Goal: Task Accomplishment & Management: Use online tool/utility

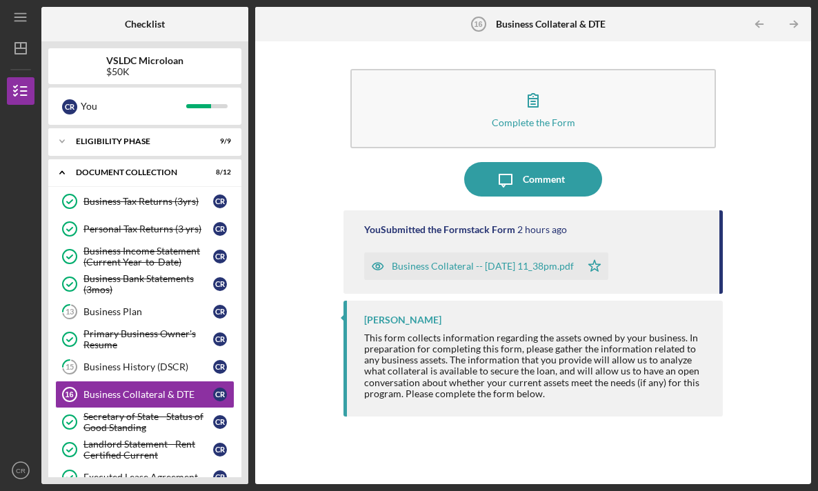
scroll to position [139, 0]
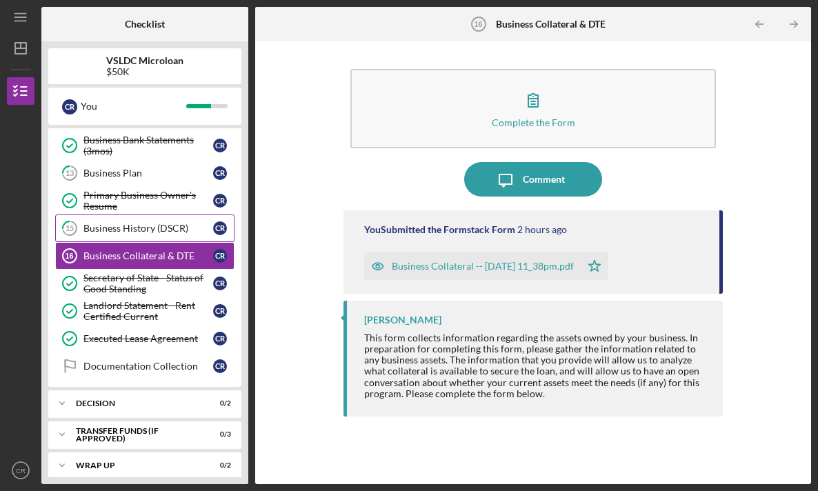
click at [140, 237] on link "15 Business History (DSCR) C R" at bounding box center [144, 229] width 179 height 28
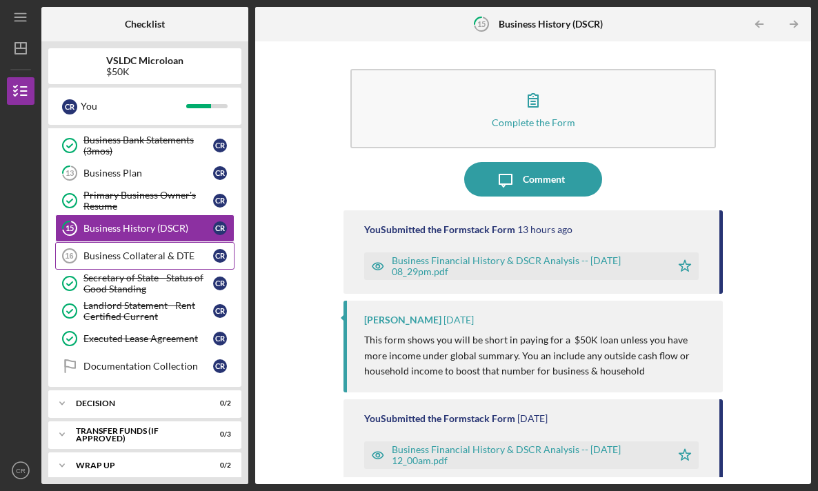
click at [135, 258] on div "Business Collateral & DTE" at bounding box center [148, 255] width 130 height 11
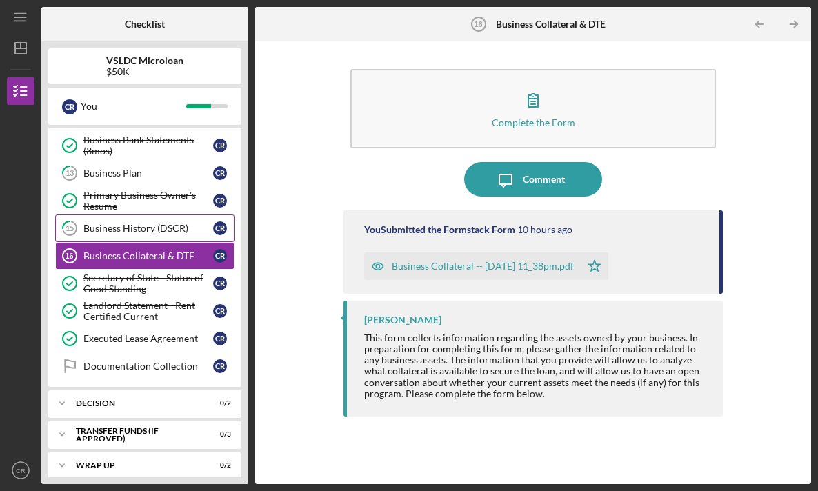
click at [146, 231] on div "Business History (DSCR)" at bounding box center [148, 228] width 130 height 11
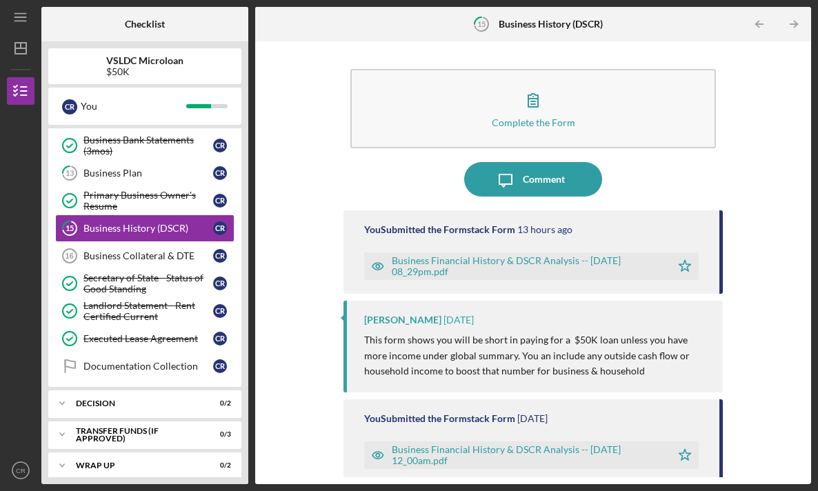
scroll to position [106, 0]
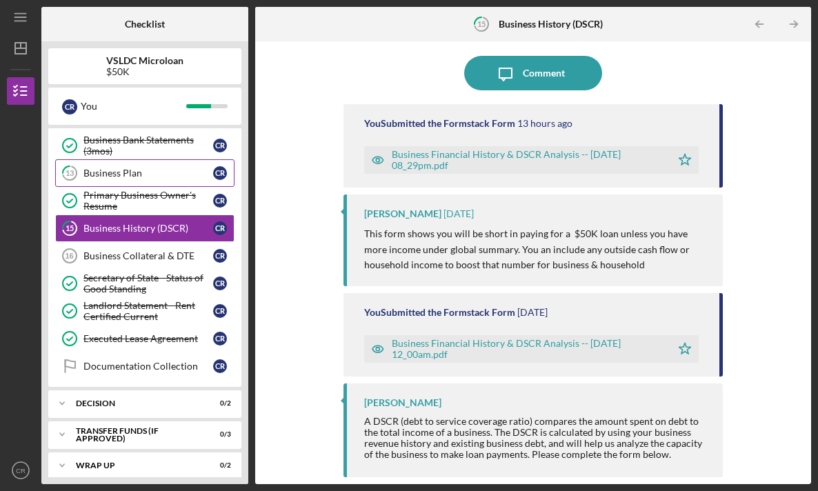
click at [152, 175] on div "Business Plan" at bounding box center [148, 173] width 130 height 11
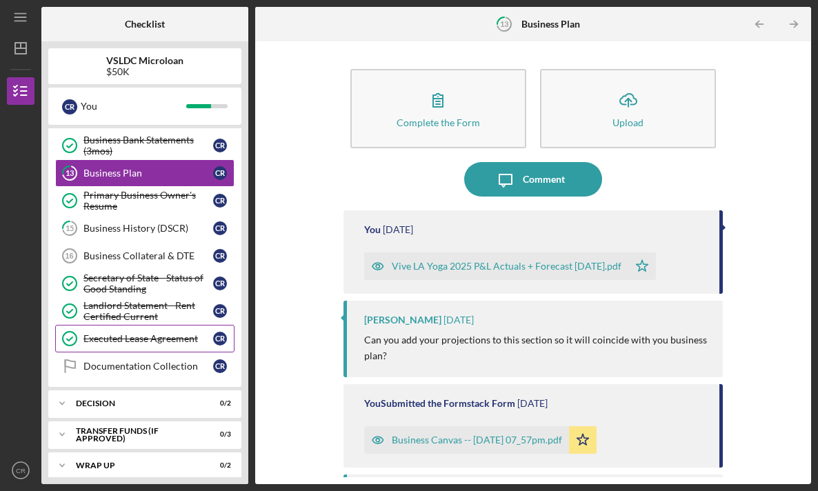
scroll to position [148, 0]
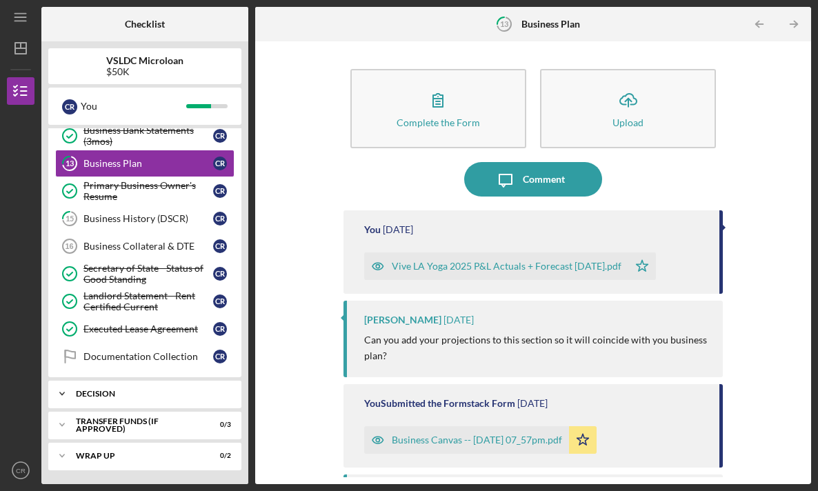
click at [138, 390] on div "Decision" at bounding box center [150, 394] width 148 height 8
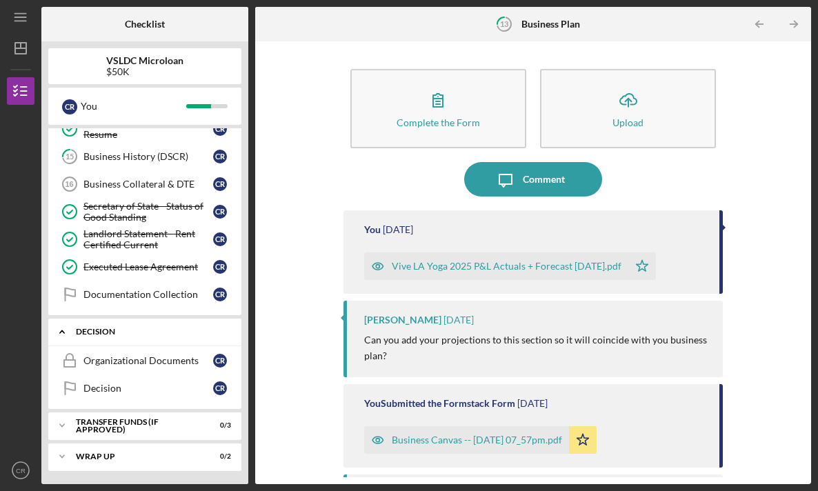
scroll to position [211, 0]
click at [140, 425] on div "Transfer Funds (If Approved)" at bounding box center [150, 425] width 148 height 8
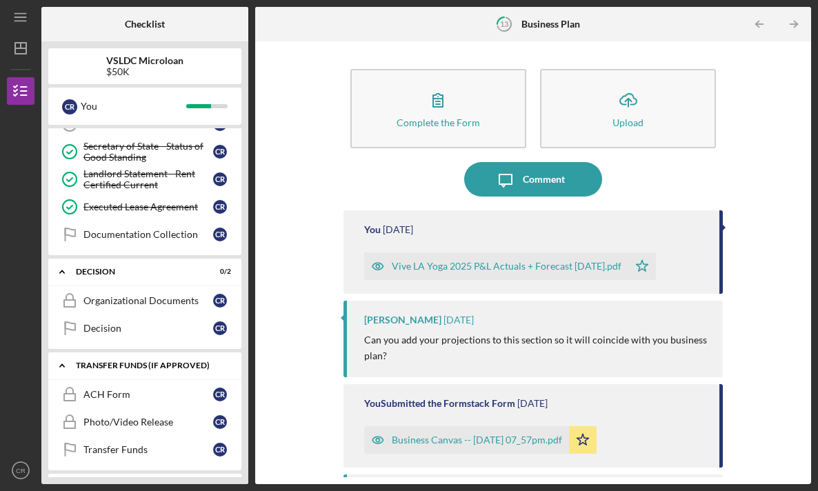
scroll to position [301, 0]
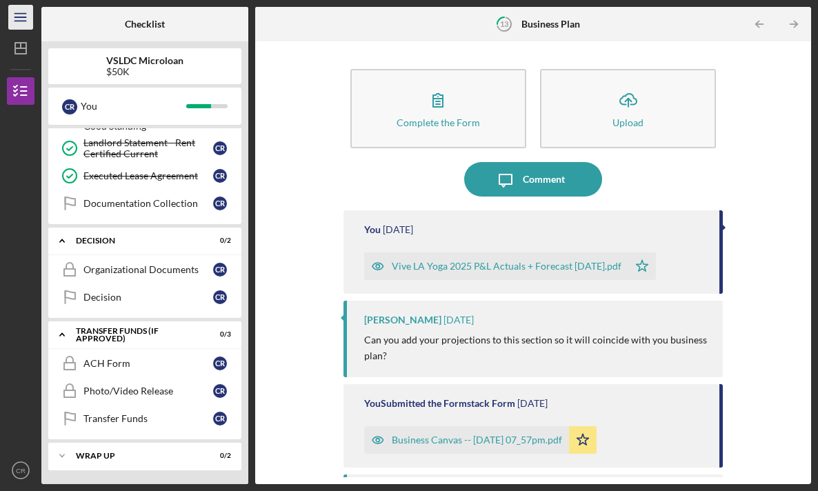
click at [20, 26] on icon "Icon/Menu" at bounding box center [21, 17] width 31 height 31
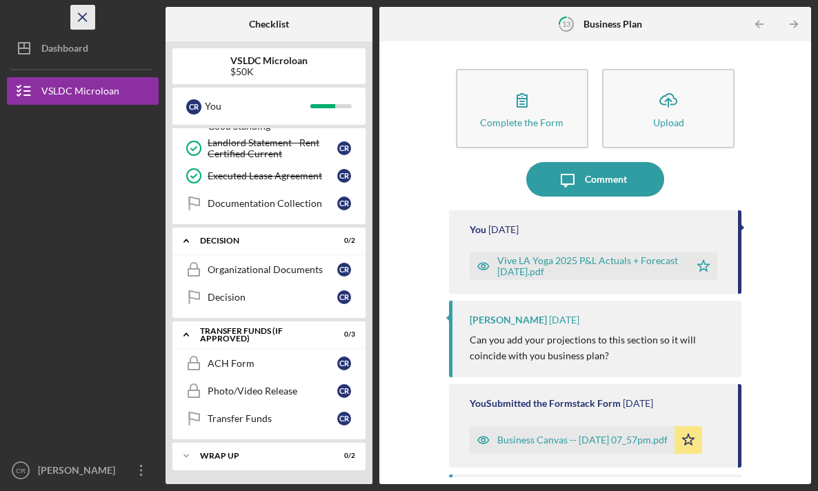
click at [86, 13] on line "button" at bounding box center [83, 17] width 8 height 8
